Goal: Information Seeking & Learning: Check status

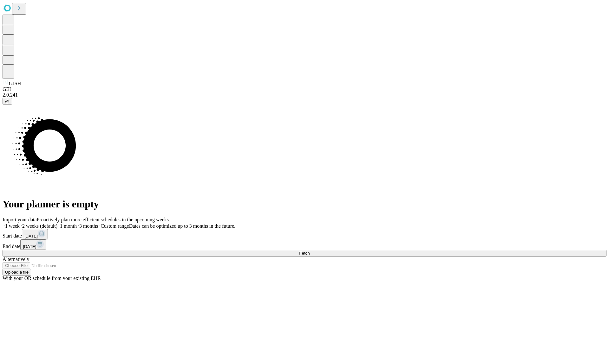
click at [309, 251] on span "Fetch" at bounding box center [304, 253] width 10 height 5
